Goal: Contribute content: Contribute content

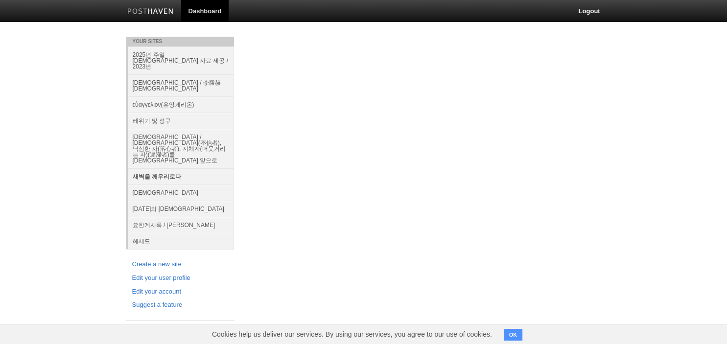
click at [173, 168] on link "새벽을 깨우리로다" at bounding box center [181, 176] width 106 height 16
click at [172, 168] on link "새벽을 깨우리로다" at bounding box center [181, 176] width 106 height 16
click at [174, 168] on link "새벽을 깨우리로다" at bounding box center [181, 176] width 106 height 16
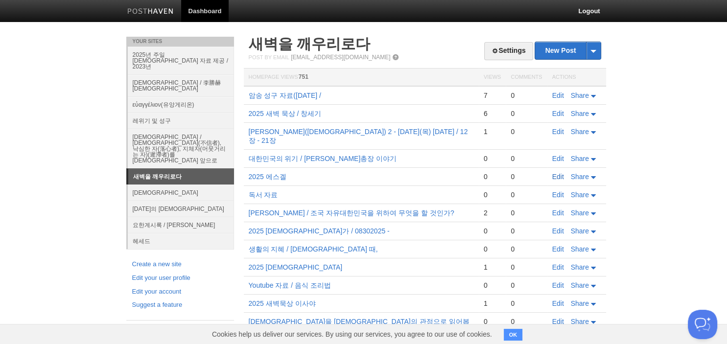
click at [563, 173] on link "Edit" at bounding box center [558, 177] width 12 height 8
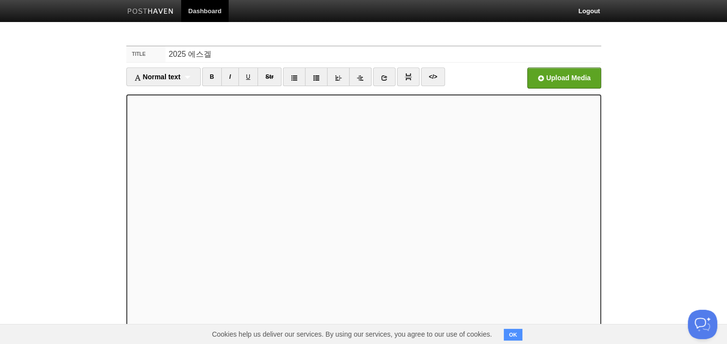
scroll to position [66, 0]
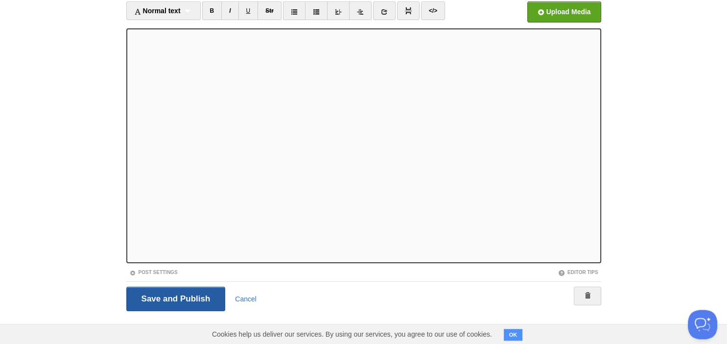
click at [195, 302] on input "Save and Publish" at bounding box center [175, 299] width 99 height 24
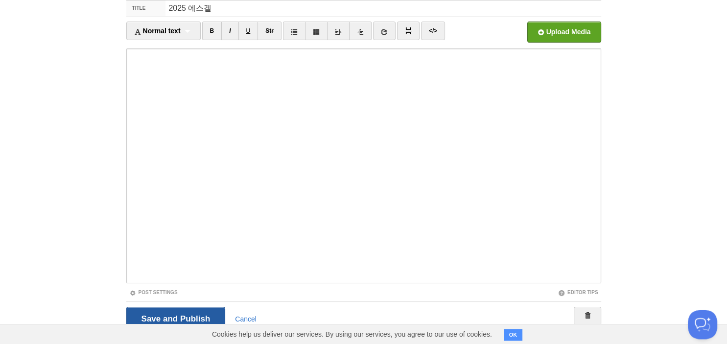
scroll to position [37, 0]
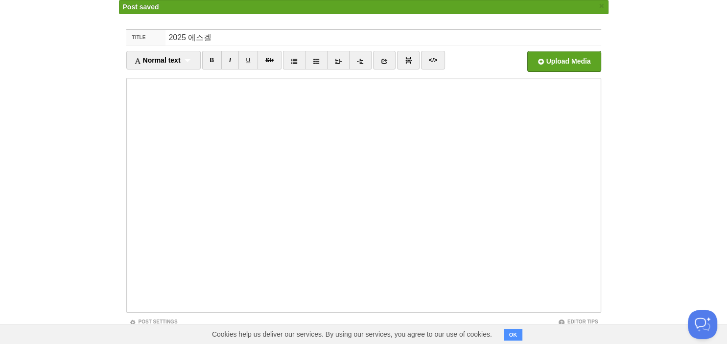
click at [686, 140] on body "Dashboard Logout Post saved × Your Sites 2025년 주일 [DEMOGRAPHIC_DATA] 자료 제공 / 20…" at bounding box center [363, 180] width 727 height 434
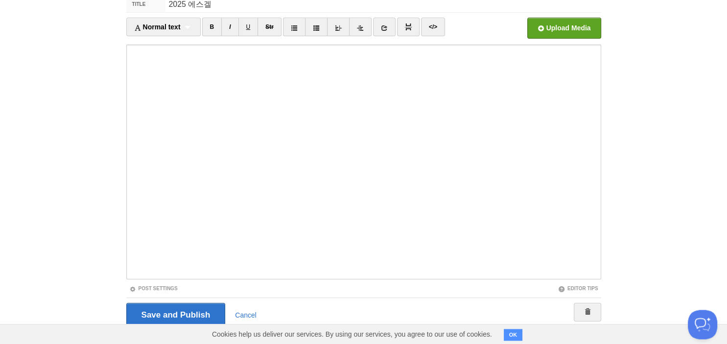
scroll to position [87, 0]
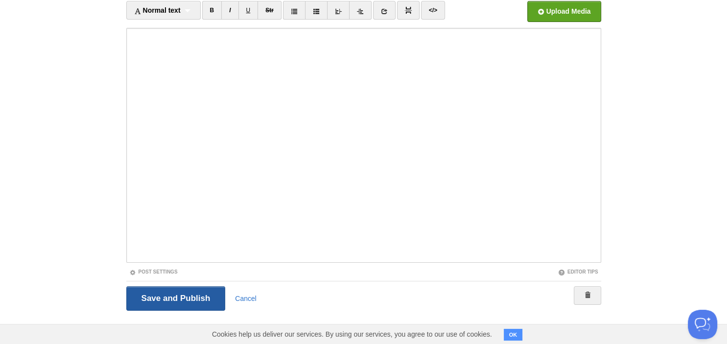
click at [178, 297] on input "Save and Publish" at bounding box center [175, 298] width 99 height 24
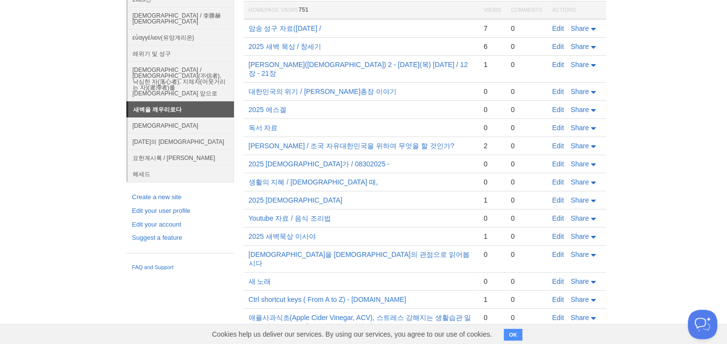
scroll to position [37, 0]
